Goal: Task Accomplishment & Management: Manage account settings

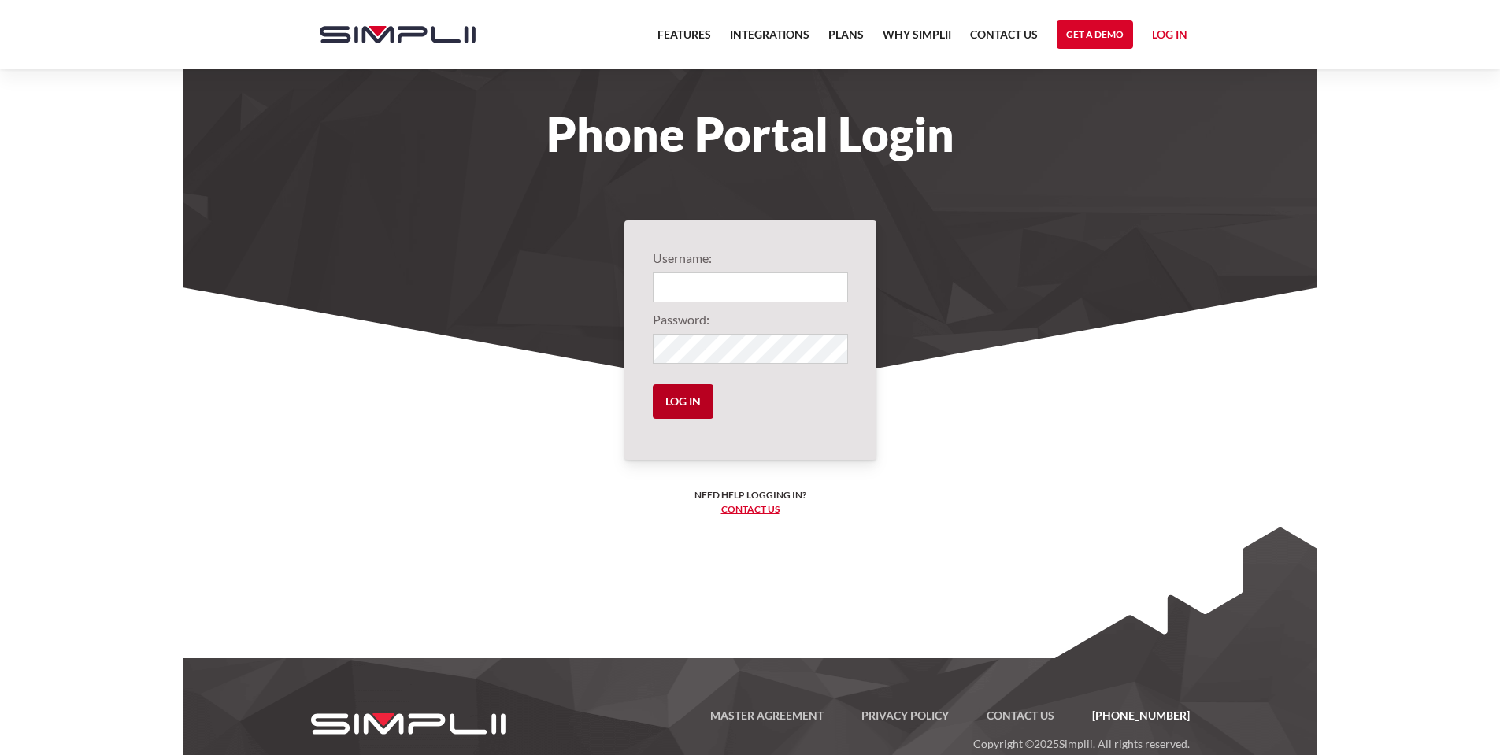
type input "102@blueback"
click at [694, 394] on input "Log in" at bounding box center [683, 401] width 61 height 35
click at [684, 404] on input "Log in" at bounding box center [683, 401] width 61 height 35
click at [668, 394] on input "Log in" at bounding box center [683, 401] width 61 height 35
click at [664, 402] on input "Log in" at bounding box center [683, 401] width 61 height 35
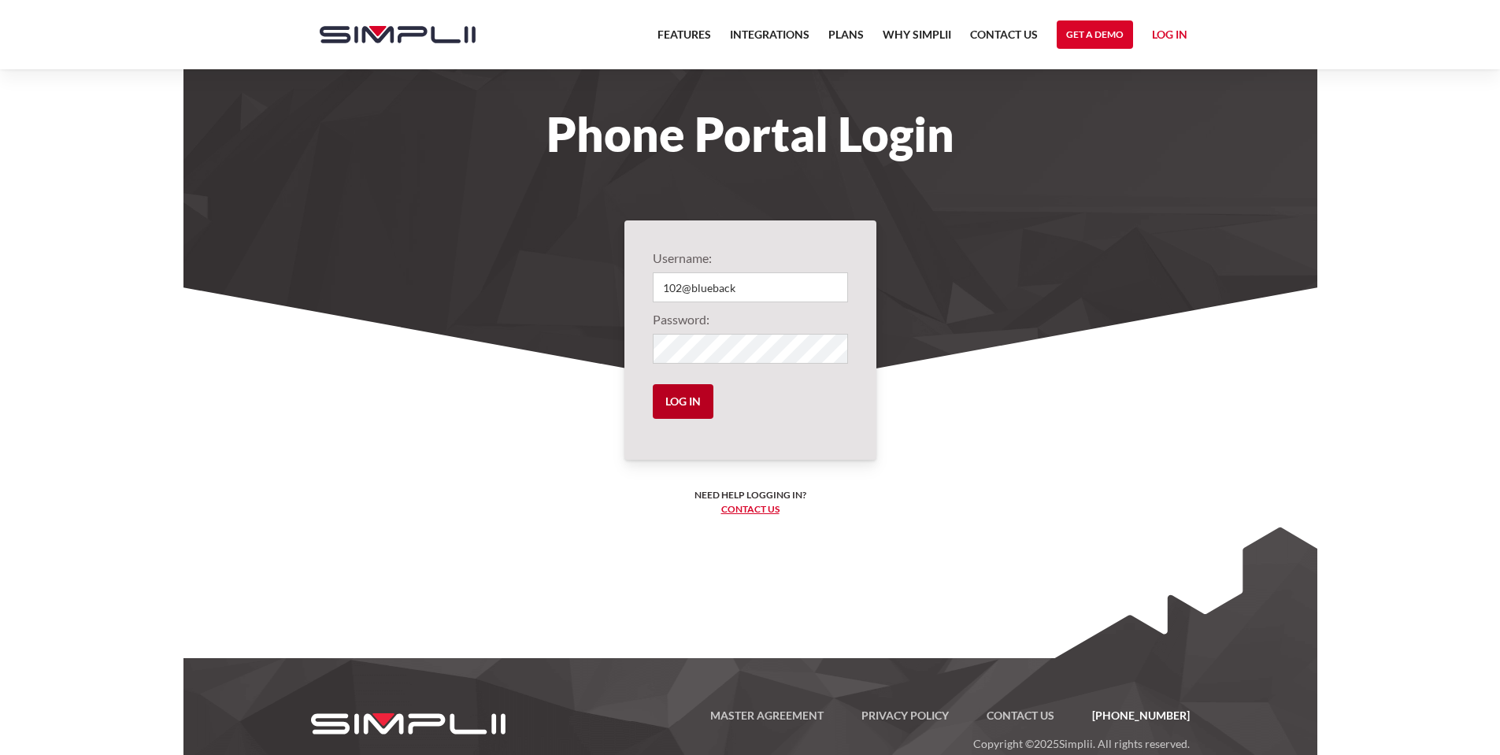
click at [664, 402] on input "Log in" at bounding box center [683, 401] width 61 height 35
click at [748, 325] on label"] "Password:" at bounding box center [750, 319] width 195 height 19
click at [687, 404] on input "Log in" at bounding box center [683, 401] width 61 height 35
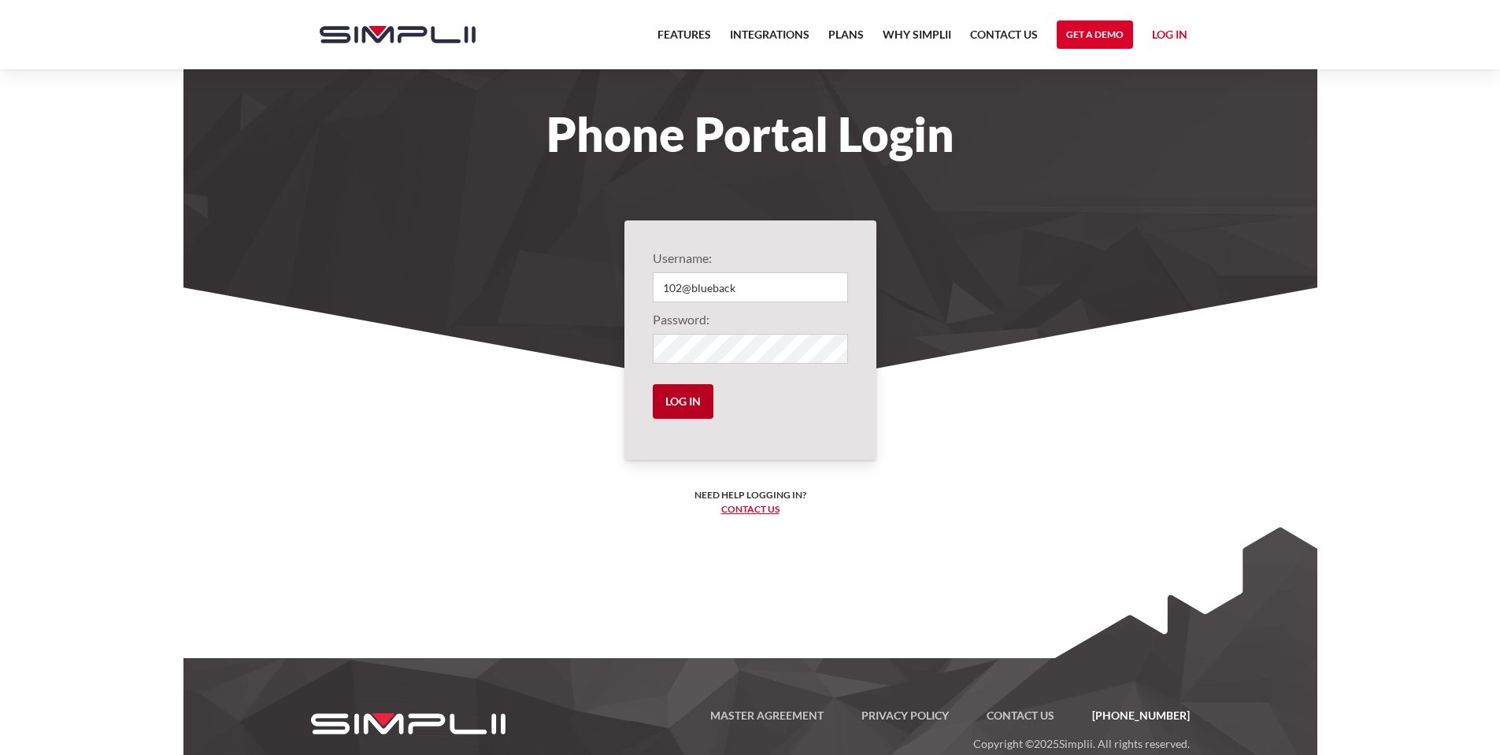
click at [687, 404] on input "Log in" at bounding box center [683, 401] width 61 height 35
type input "102@blueback"
click at [675, 402] on input "Log in" at bounding box center [683, 401] width 61 height 35
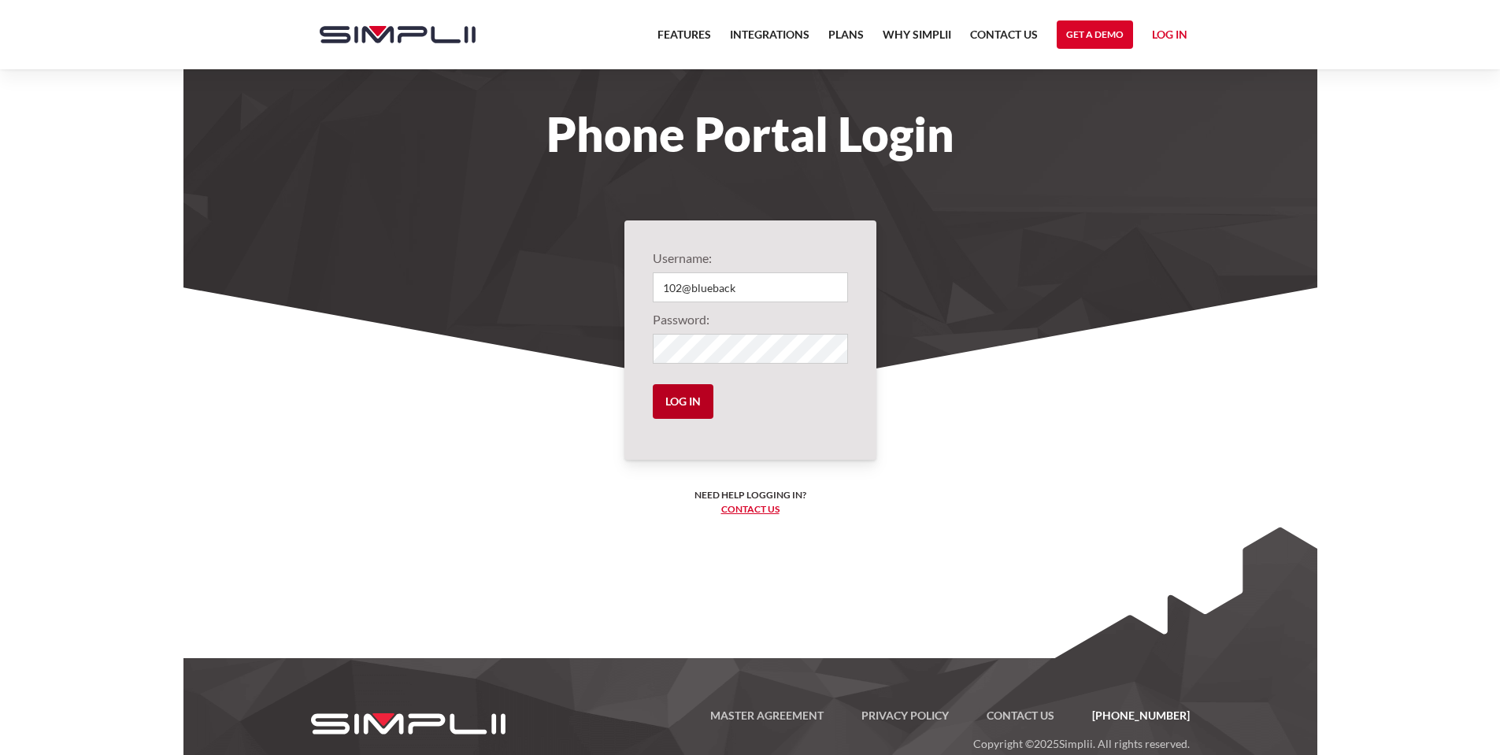
click at [675, 402] on input "Log in" at bounding box center [683, 401] width 61 height 35
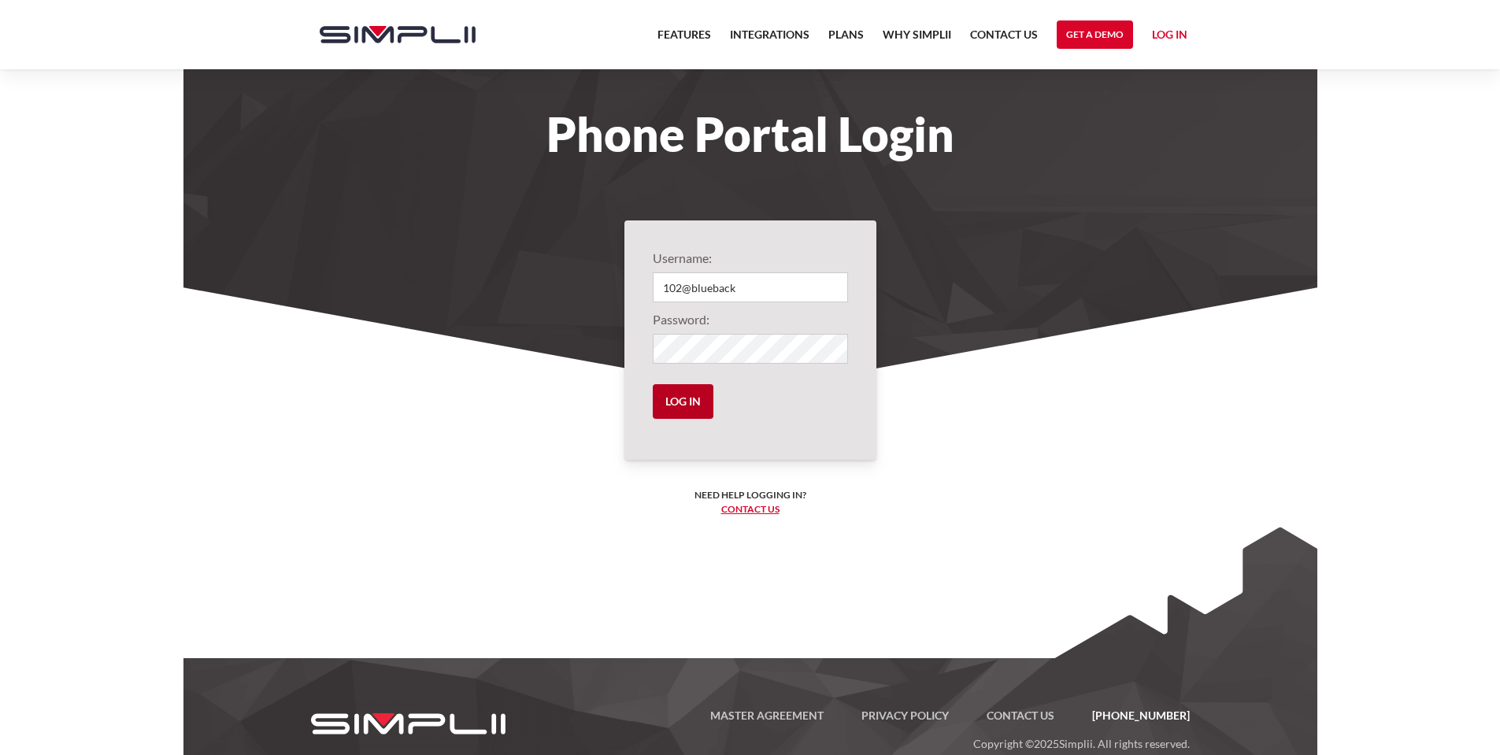
click at [675, 402] on input "Log in" at bounding box center [683, 401] width 61 height 35
drag, startPoint x: 675, startPoint y: 402, endPoint x: 1068, endPoint y: 217, distance: 433.9
click at [700, 384] on input "Log in" at bounding box center [683, 401] width 61 height 35
click at [1165, 36] on link "Log in" at bounding box center [1169, 37] width 35 height 24
